Goal: Find specific page/section: Find specific page/section

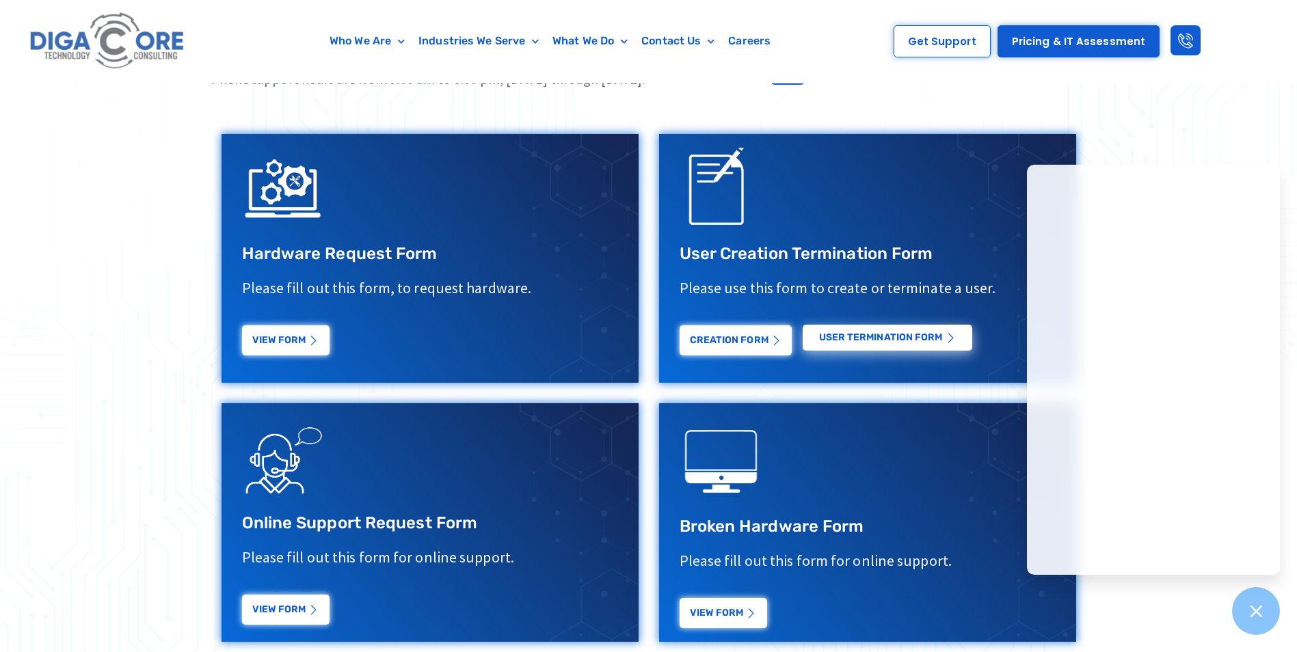
scroll to position [479, 0]
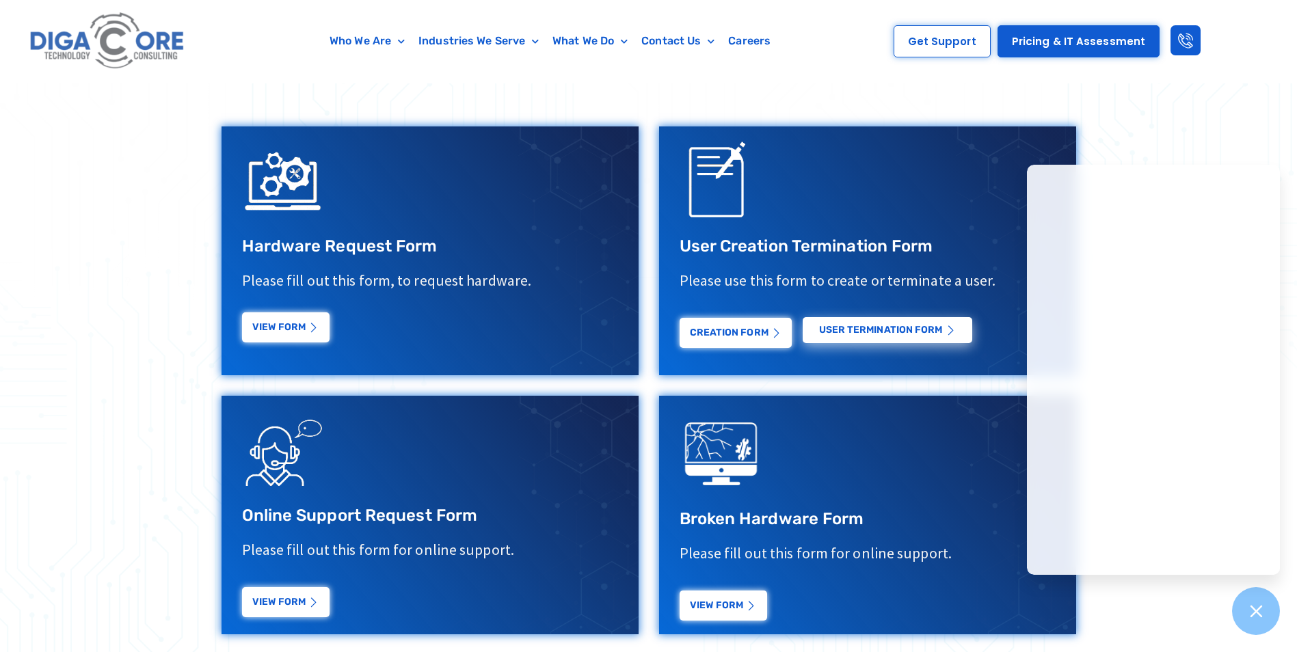
click at [296, 334] on link "View Form" at bounding box center [286, 327] width 88 height 30
click at [1231, 140] on div at bounding box center [648, 320] width 1297 height 773
click at [1248, 624] on div at bounding box center [1256, 612] width 50 height 50
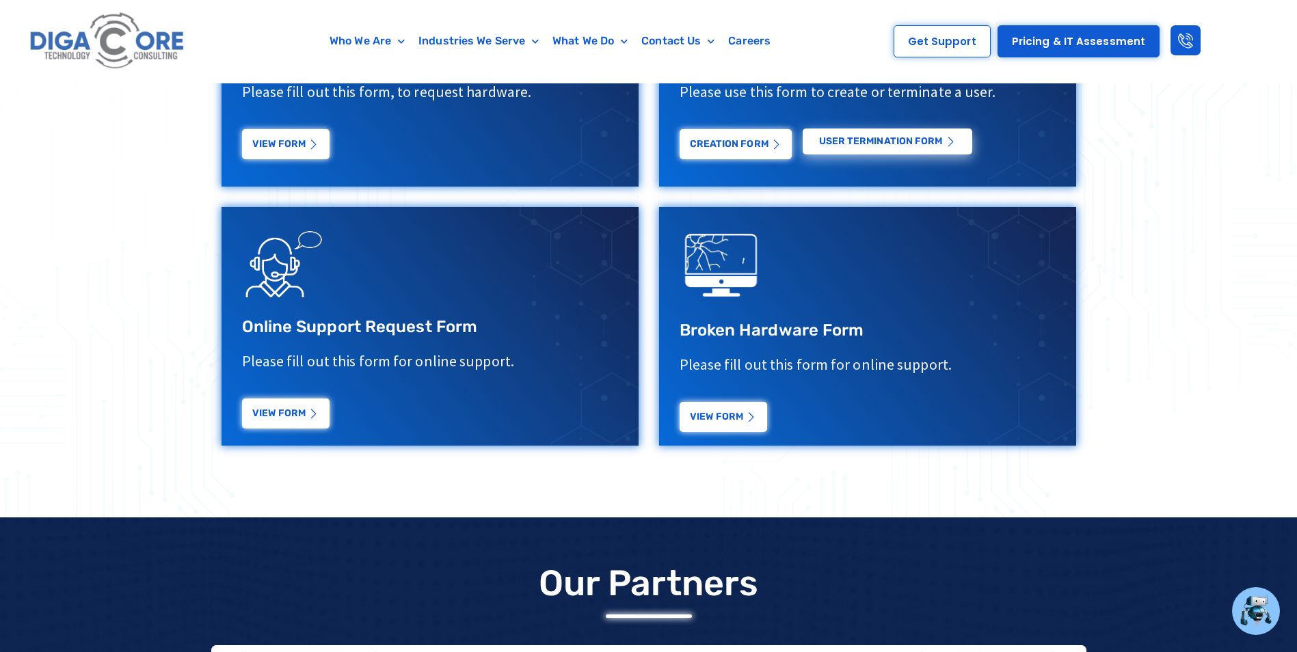
scroll to position [684, 0]
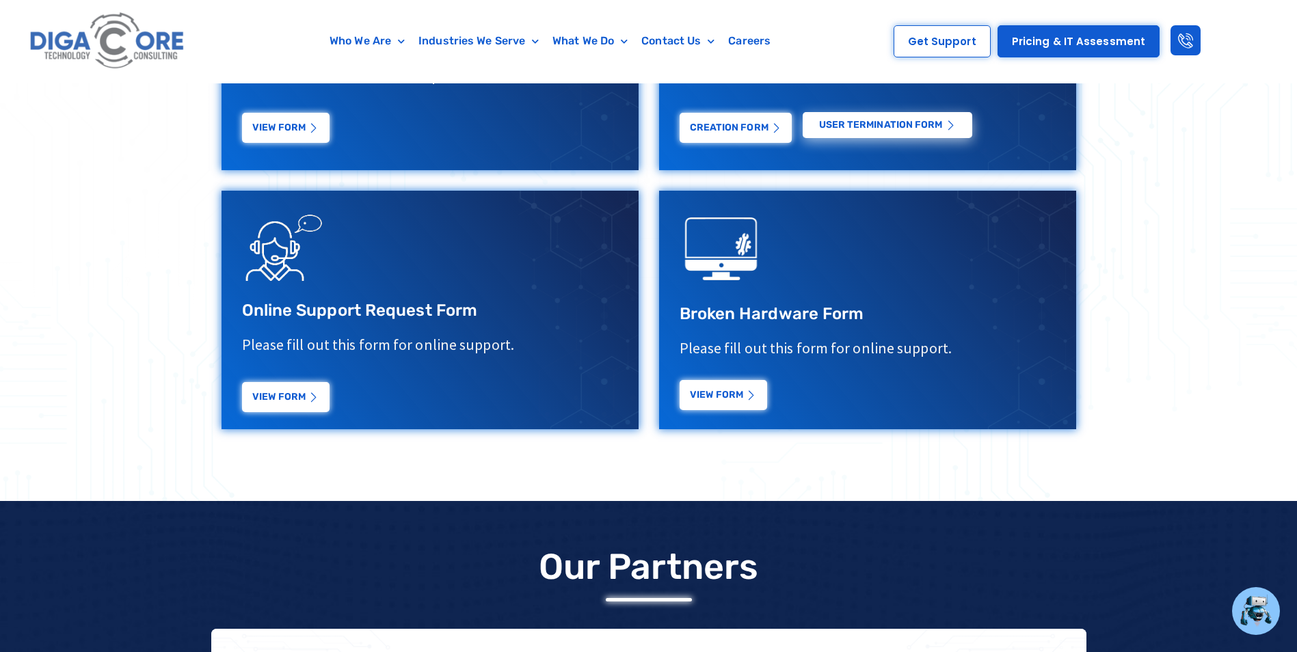
click at [743, 399] on link "View Form" at bounding box center [724, 395] width 88 height 30
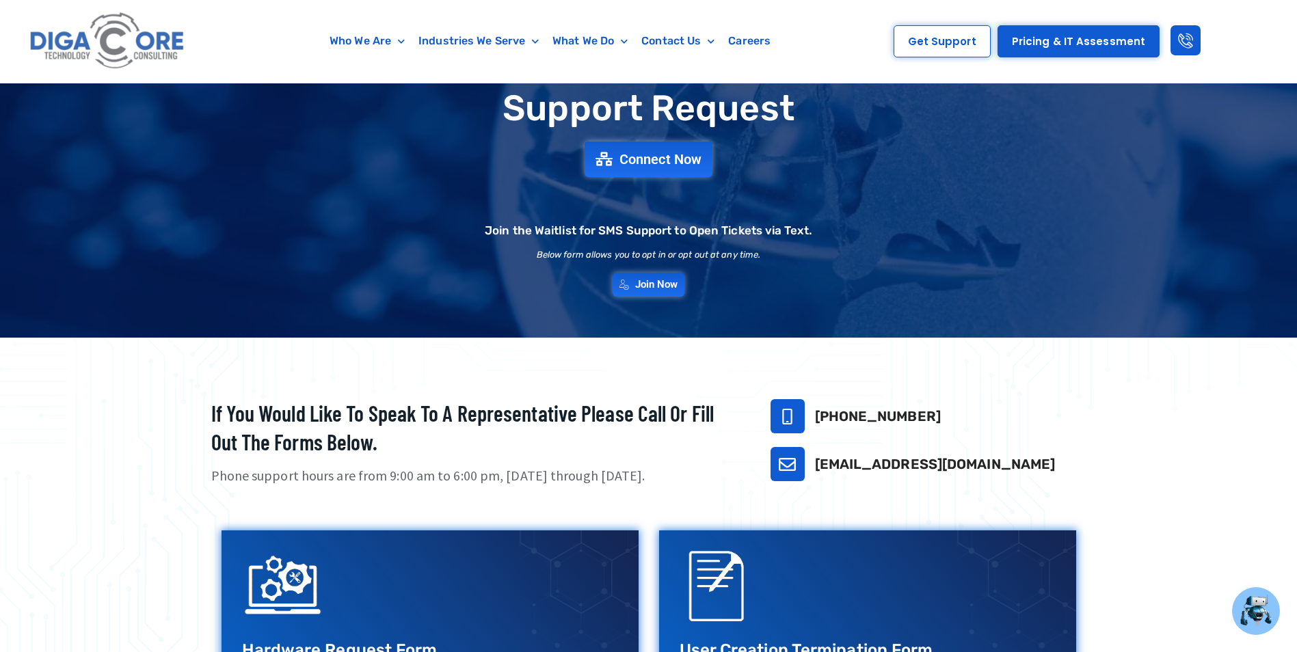
scroll to position [0, 0]
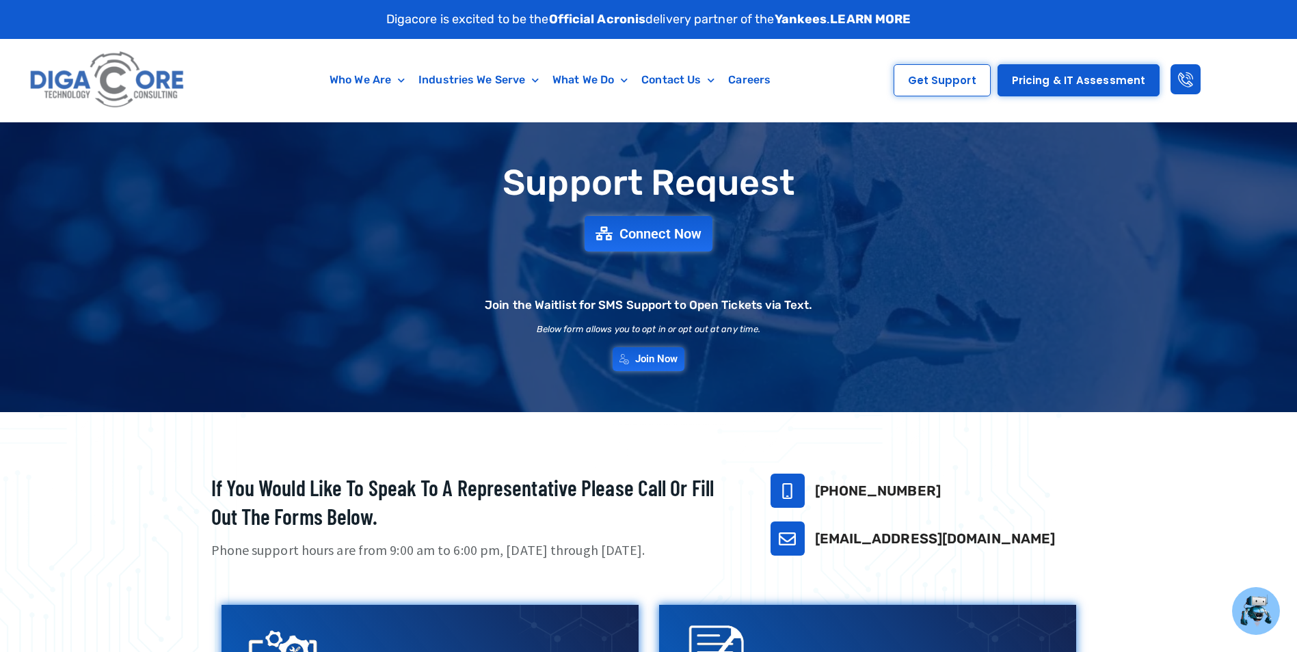
click at [165, 93] on img at bounding box center [107, 80] width 163 height 69
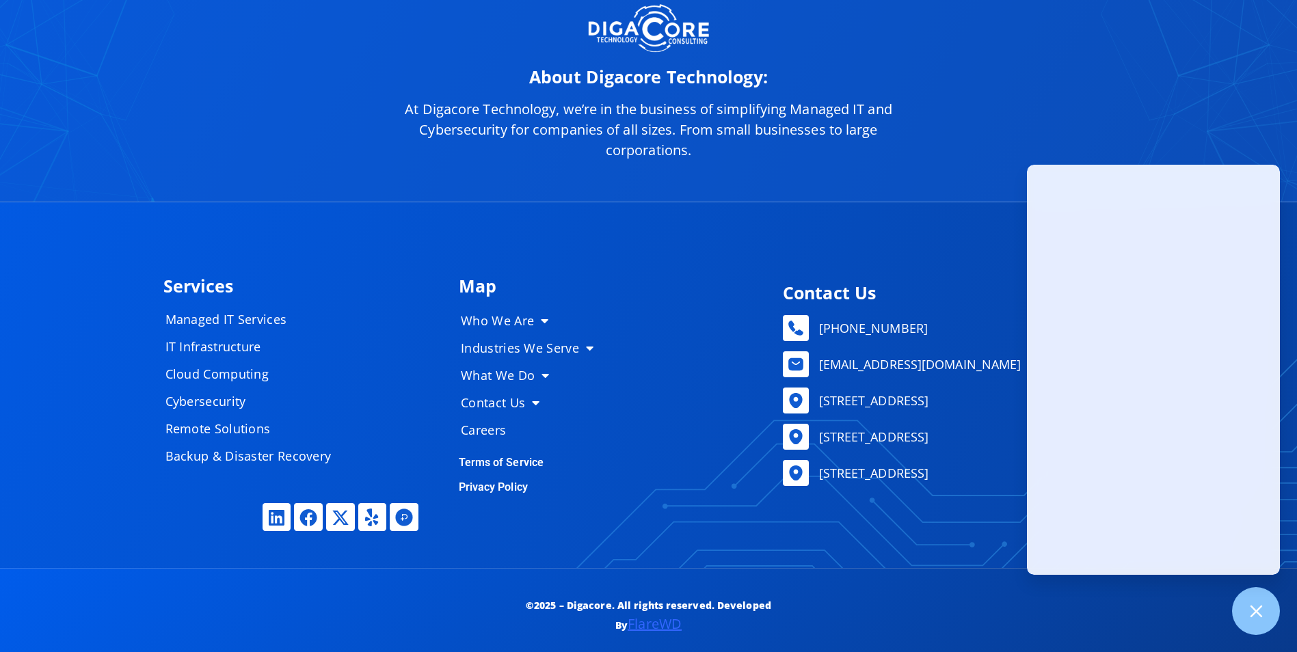
scroll to position [6874, 0]
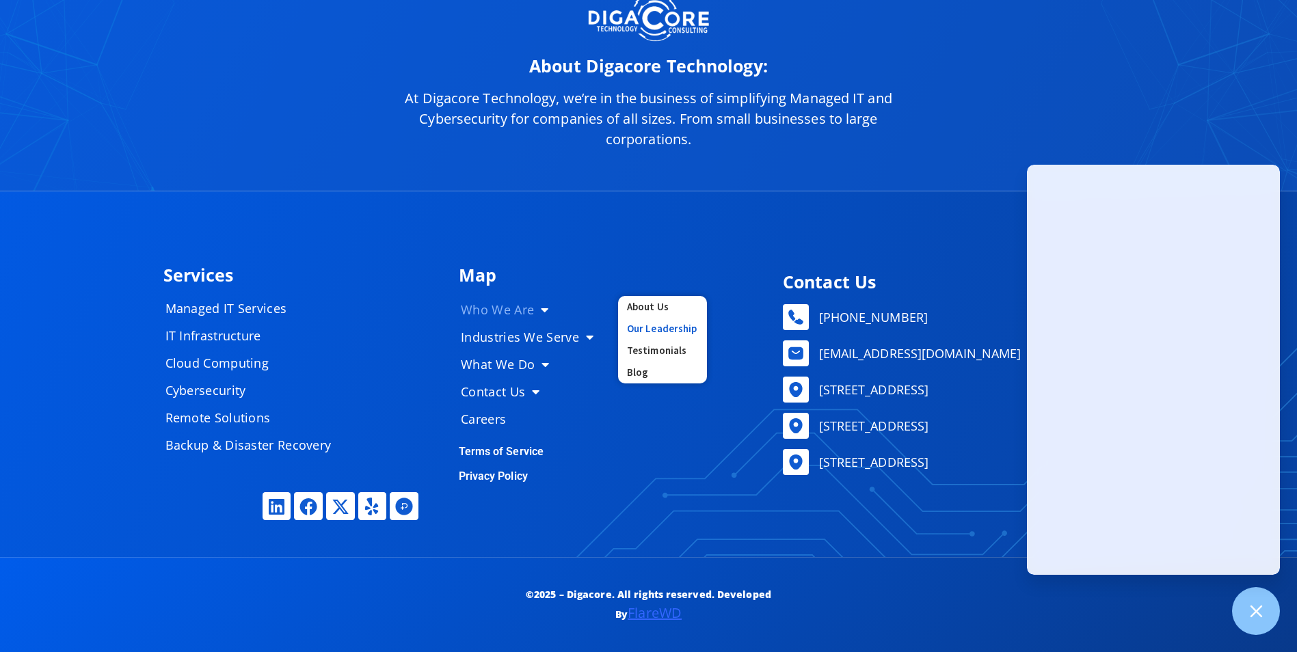
click at [660, 321] on link "Our Leadership" at bounding box center [662, 329] width 89 height 22
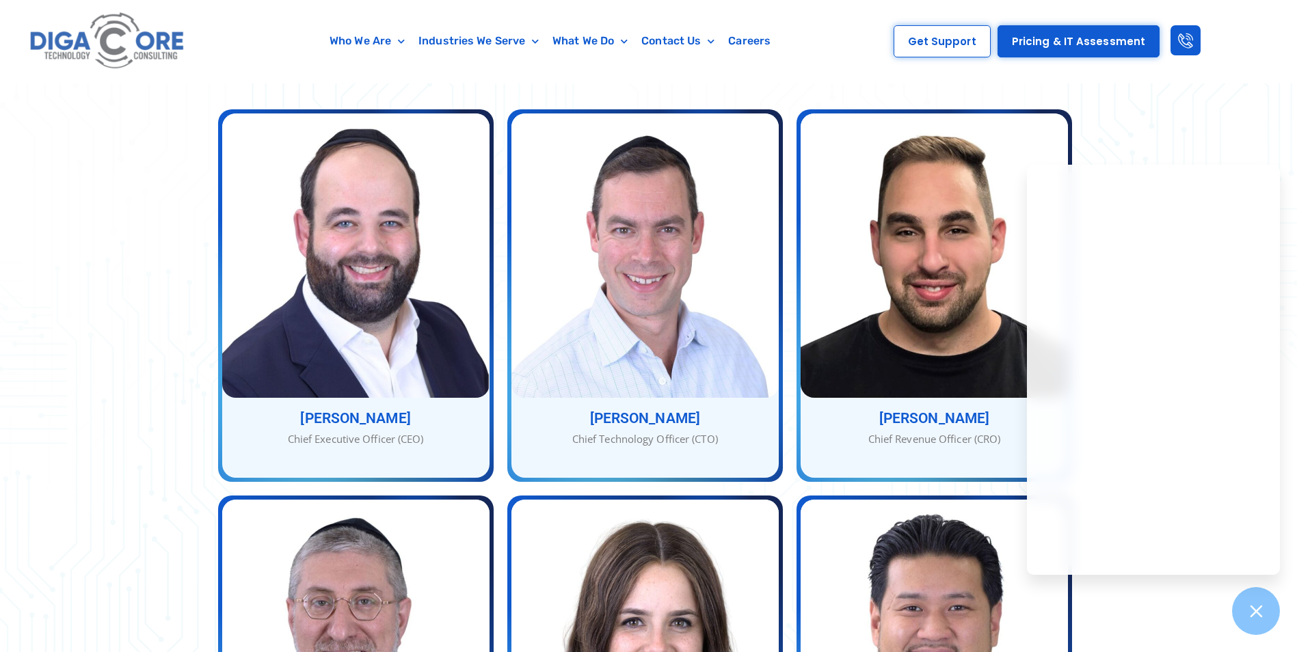
scroll to position [547, 0]
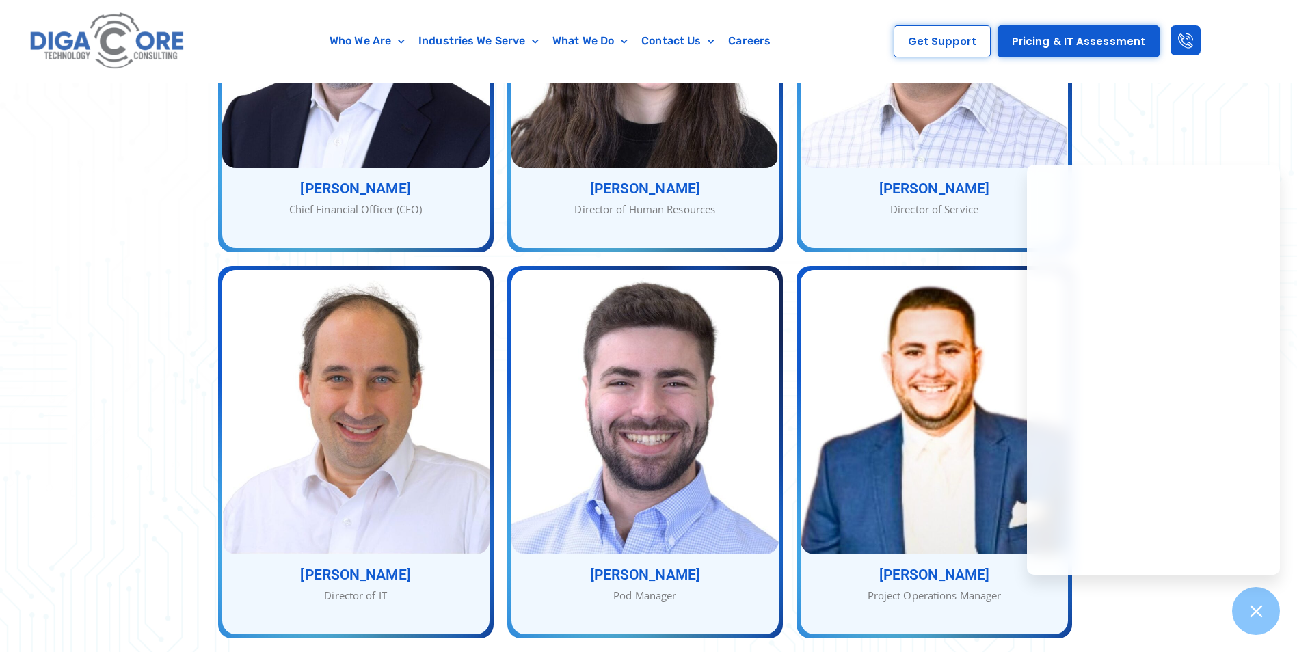
scroll to position [1299, 0]
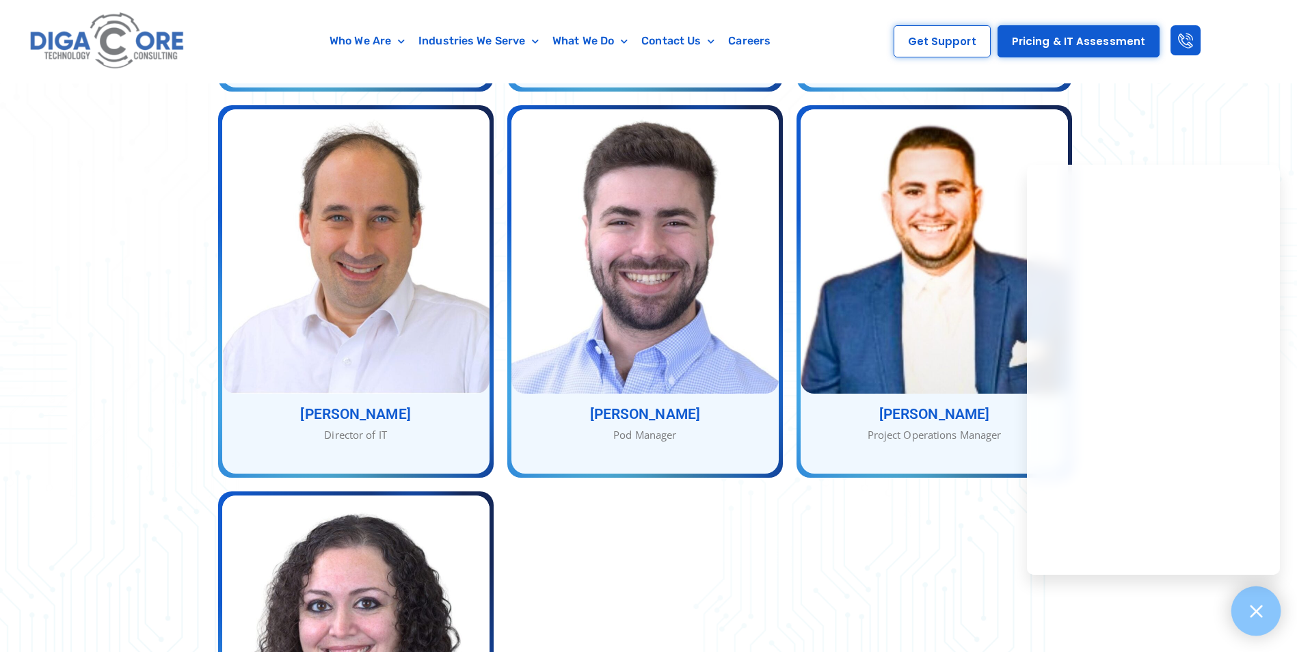
click at [1257, 607] on icon at bounding box center [1256, 611] width 18 height 18
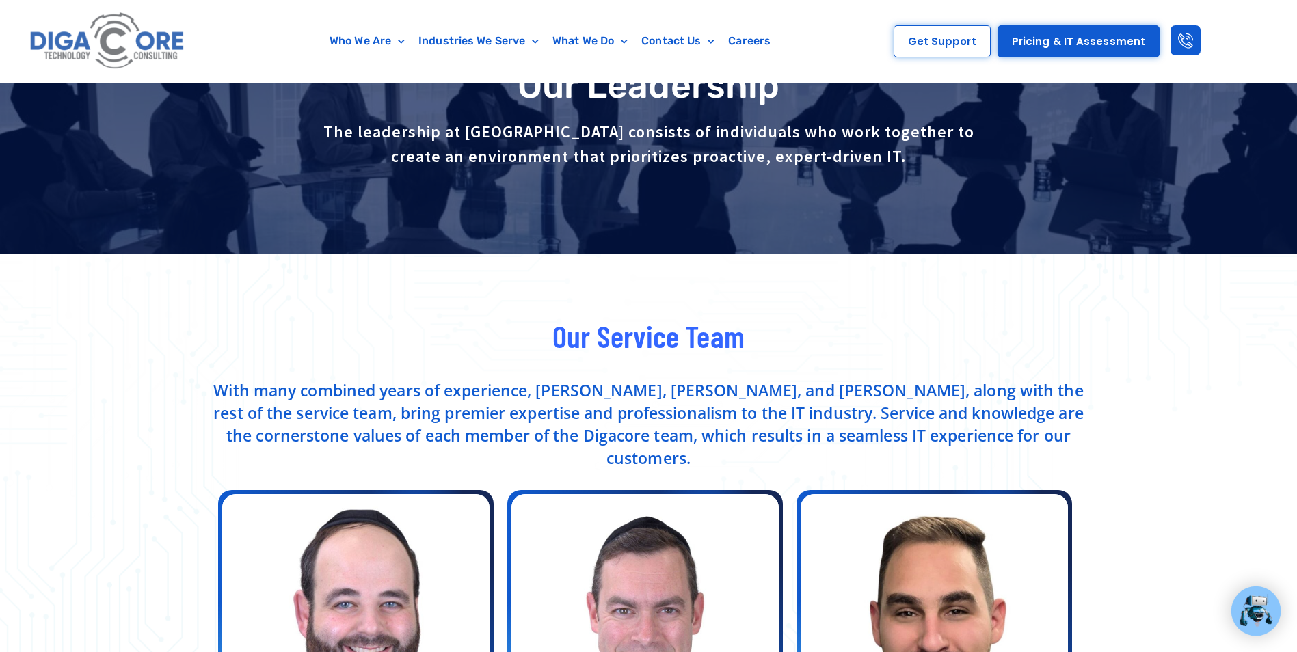
scroll to position [0, 0]
